Goal: Task Accomplishment & Management: Use online tool/utility

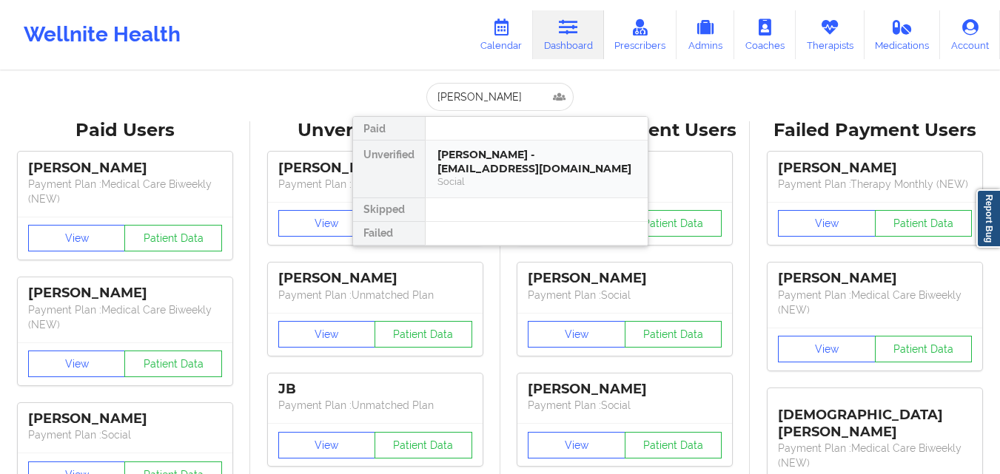
click at [540, 160] on div "[PERSON_NAME] - [EMAIL_ADDRESS][DOMAIN_NAME]" at bounding box center [536, 161] width 198 height 27
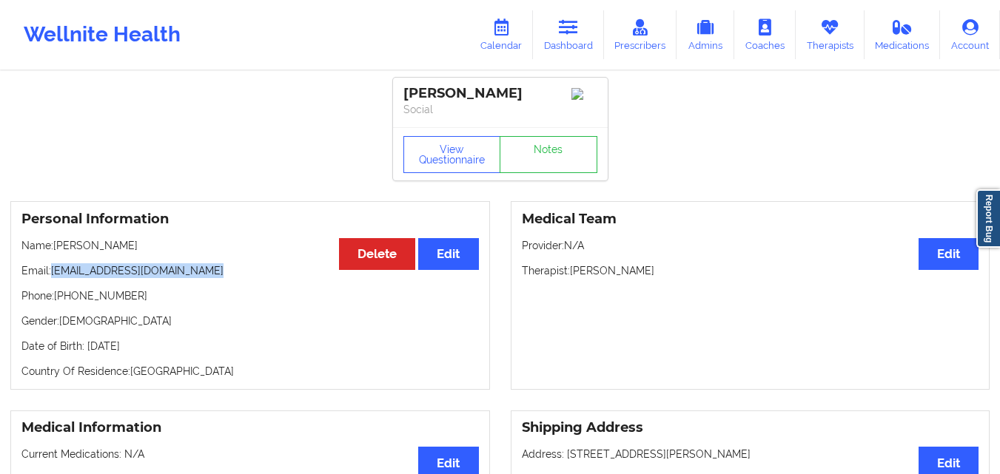
drag, startPoint x: 52, startPoint y: 275, endPoint x: 218, endPoint y: 277, distance: 165.8
click at [218, 277] on p "Email: [EMAIL_ADDRESS][DOMAIN_NAME]" at bounding box center [249, 270] width 457 height 15
copy p "[EMAIL_ADDRESS][DOMAIN_NAME]"
click at [573, 40] on link "Dashboard" at bounding box center [568, 34] width 71 height 49
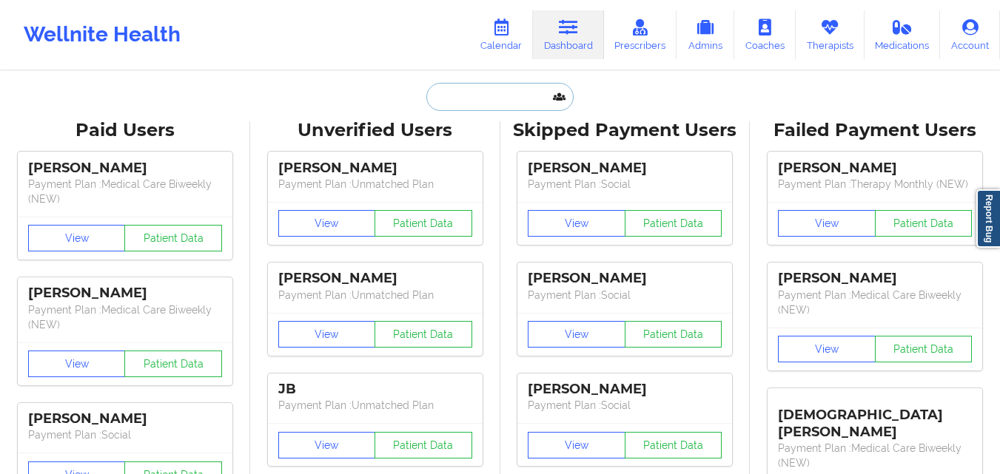
click at [466, 99] on input "text" at bounding box center [499, 97] width 147 height 28
paste input "[PERSON_NAME]"
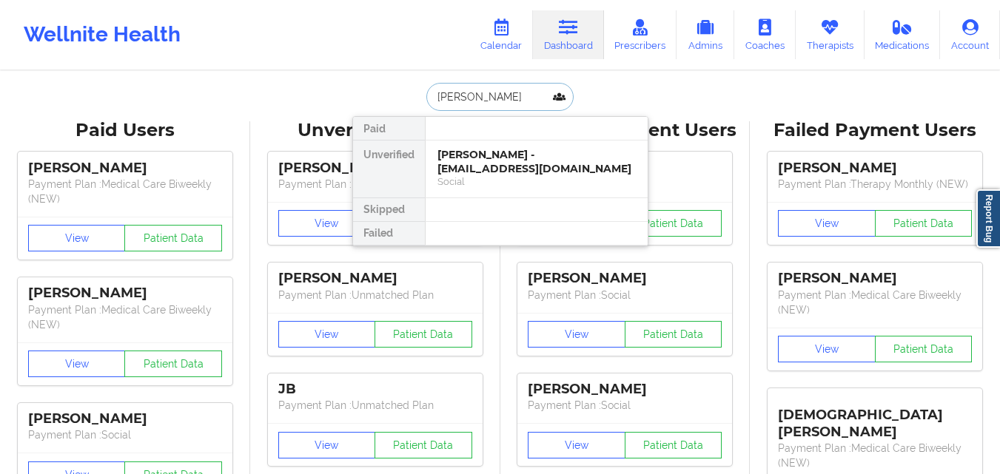
type input "[PERSON_NAME]"
click at [528, 159] on div "[PERSON_NAME] - [EMAIL_ADDRESS][DOMAIN_NAME]" at bounding box center [536, 161] width 198 height 27
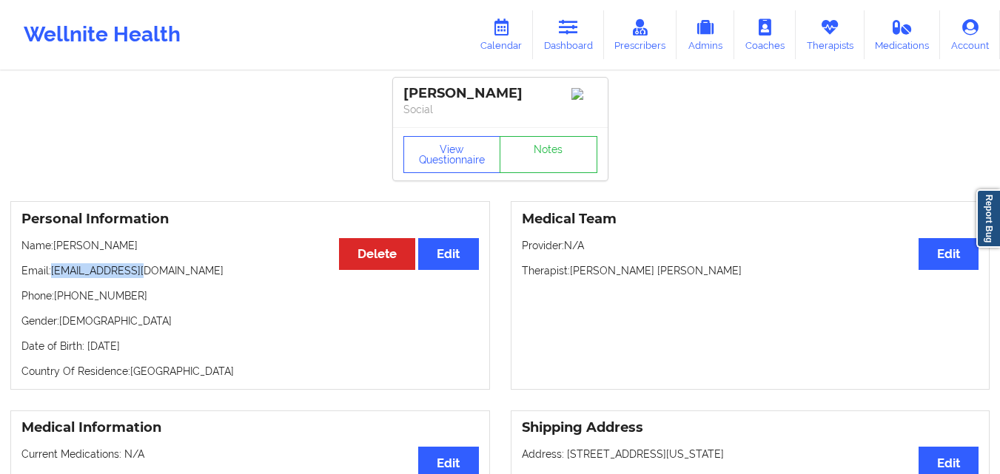
drag, startPoint x: 82, startPoint y: 283, endPoint x: 164, endPoint y: 260, distance: 84.6
click at [164, 260] on div "Personal Information Edit Delete Name: [PERSON_NAME] Email: [EMAIL_ADDRESS][DOM…" at bounding box center [249, 295] width 479 height 189
drag, startPoint x: 55, startPoint y: 277, endPoint x: 159, endPoint y: 277, distance: 104.3
click at [159, 277] on p "Email: [EMAIL_ADDRESS][DOMAIN_NAME]" at bounding box center [249, 270] width 457 height 15
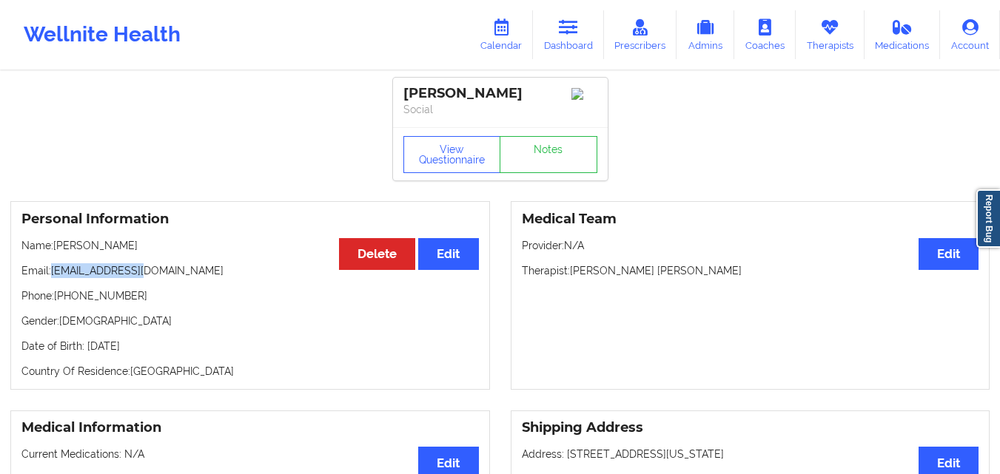
copy p "[EMAIL_ADDRESS][DOMAIN_NAME]"
